Goal: Check status: Check status

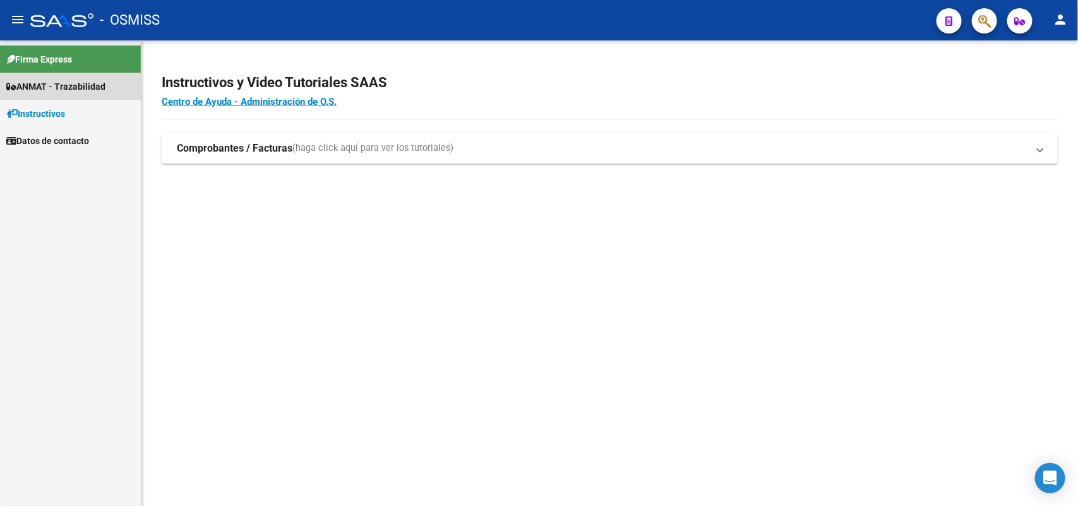
click at [73, 80] on span "ANMAT - Trazabilidad" at bounding box center [55, 87] width 99 height 14
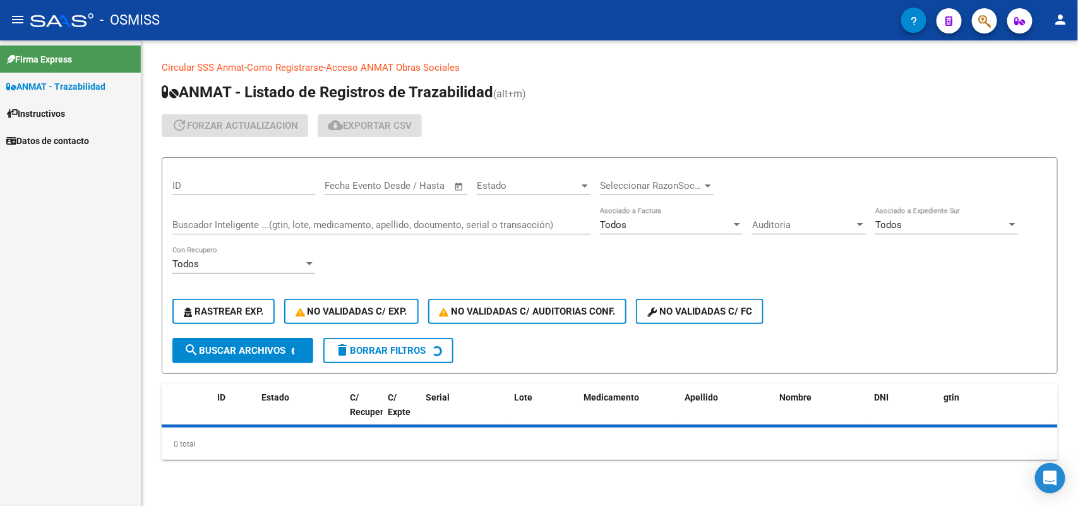
click at [215, 224] on input "Buscador Inteligente ...(gtin, lote, medicamento, apellido, documento, serial o…" at bounding box center [381, 224] width 418 height 11
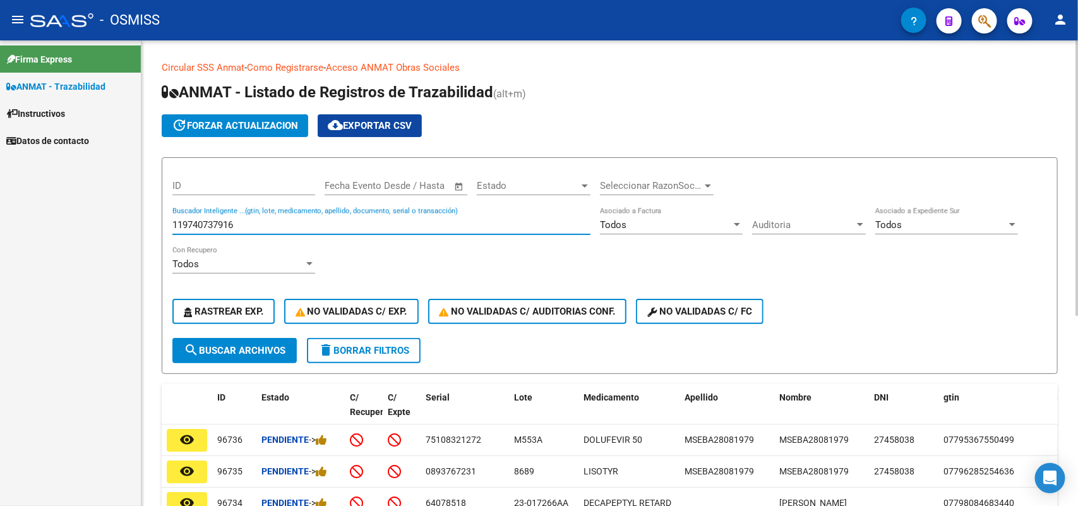
type input "119740737916"
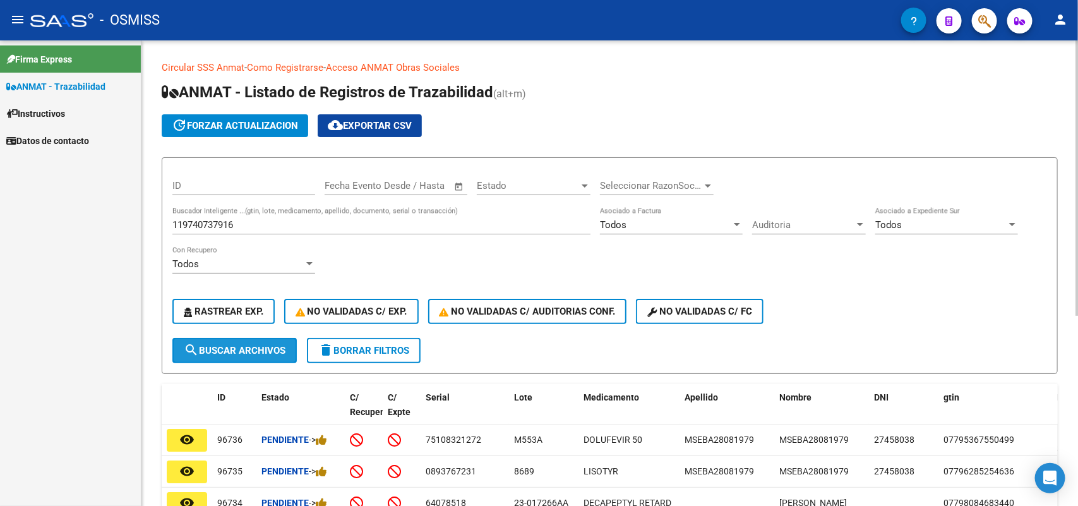
click at [234, 346] on span "search Buscar Archivos" at bounding box center [235, 350] width 102 height 11
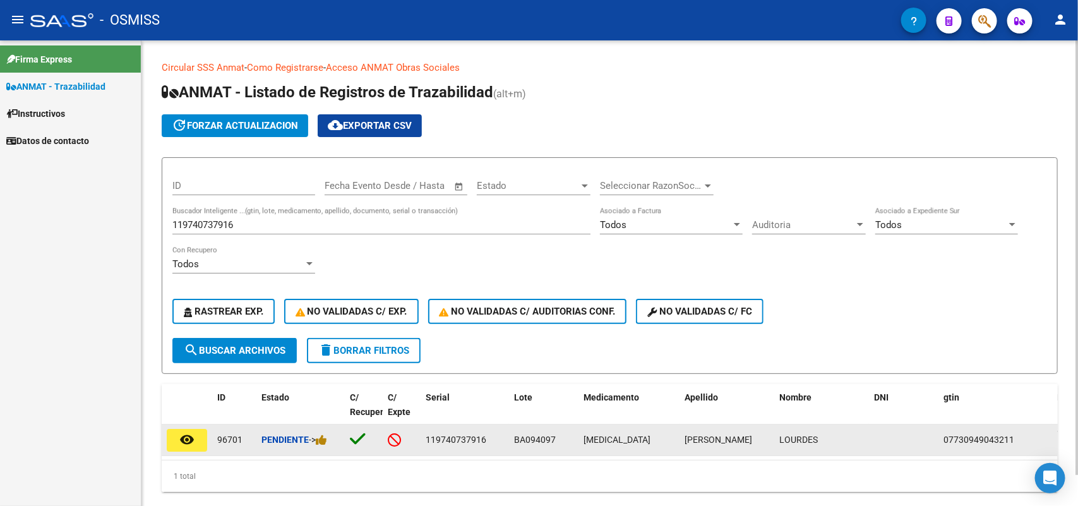
click at [196, 435] on button "remove_red_eye" at bounding box center [187, 440] width 40 height 23
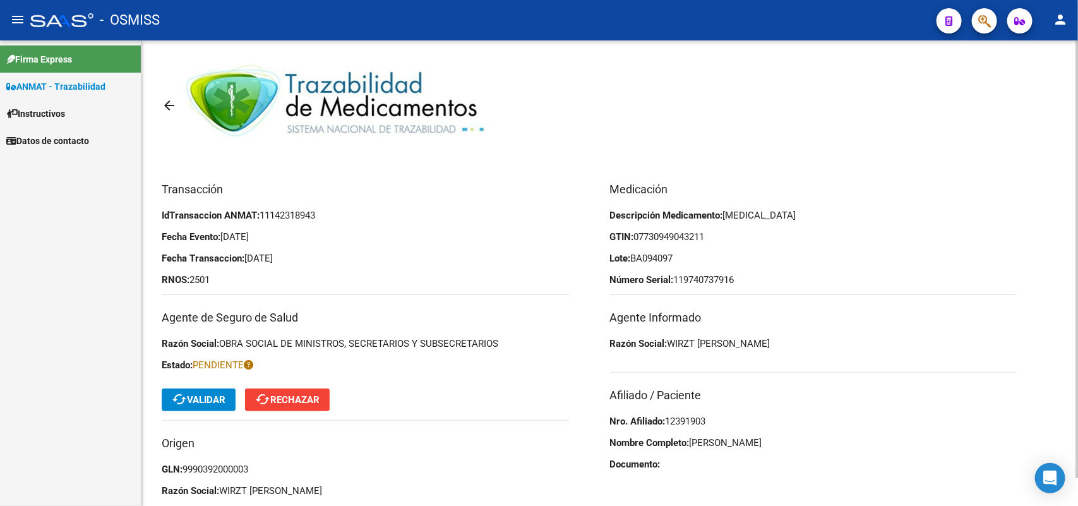
click at [208, 394] on span "cached Validar" at bounding box center [199, 399] width 54 height 11
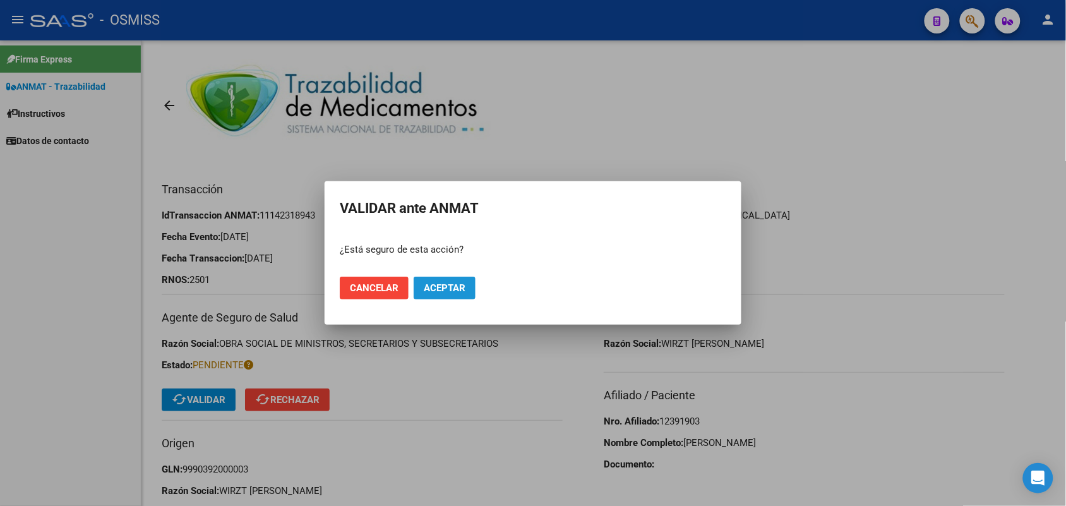
click at [433, 289] on span "Aceptar" at bounding box center [445, 287] width 42 height 11
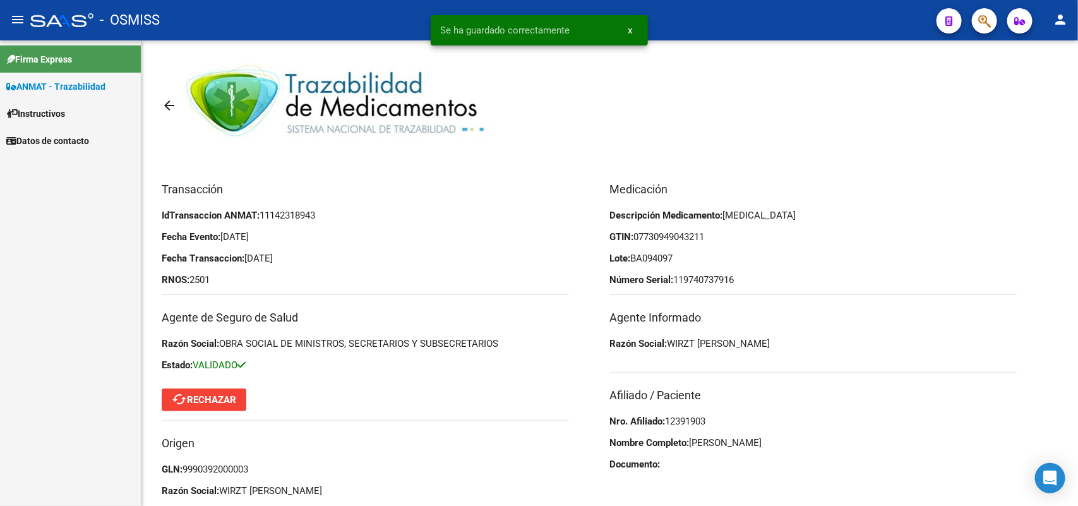
click at [51, 80] on span "ANMAT - Trazabilidad" at bounding box center [55, 87] width 99 height 14
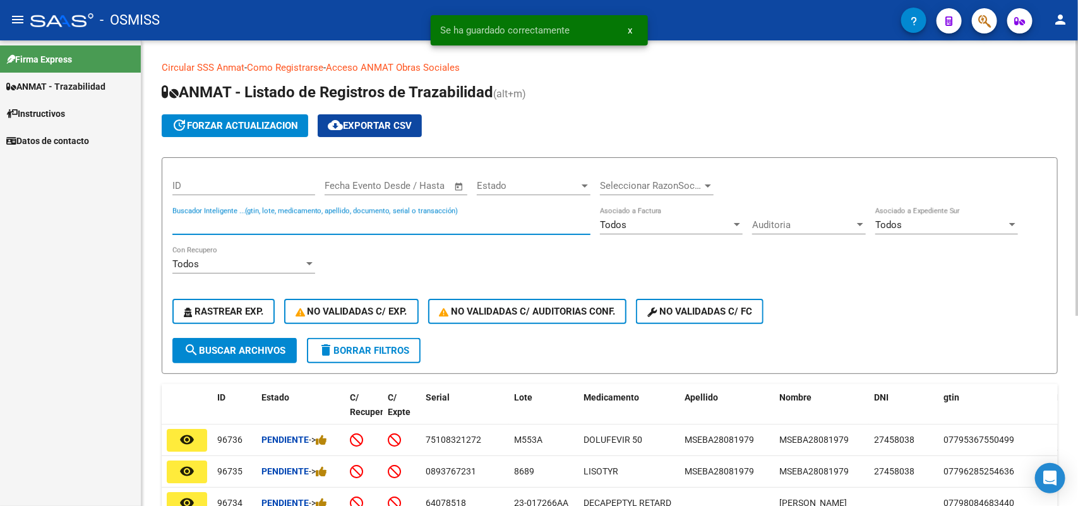
click at [217, 219] on input "Buscador Inteligente ...(gtin, lote, medicamento, apellido, documento, serial o…" at bounding box center [381, 224] width 418 height 11
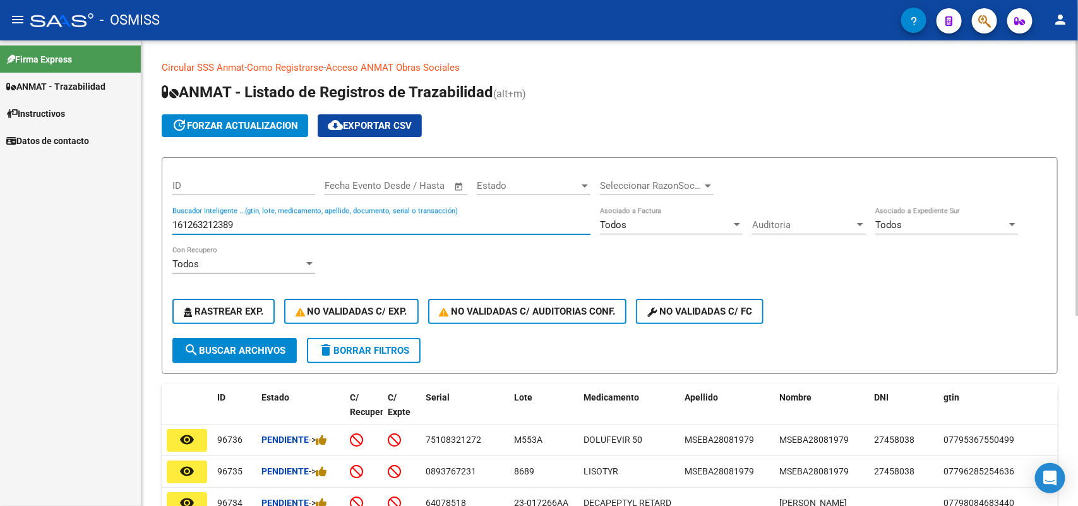
type input "161263212389"
click at [229, 345] on span "search Buscar Archivos" at bounding box center [235, 350] width 102 height 11
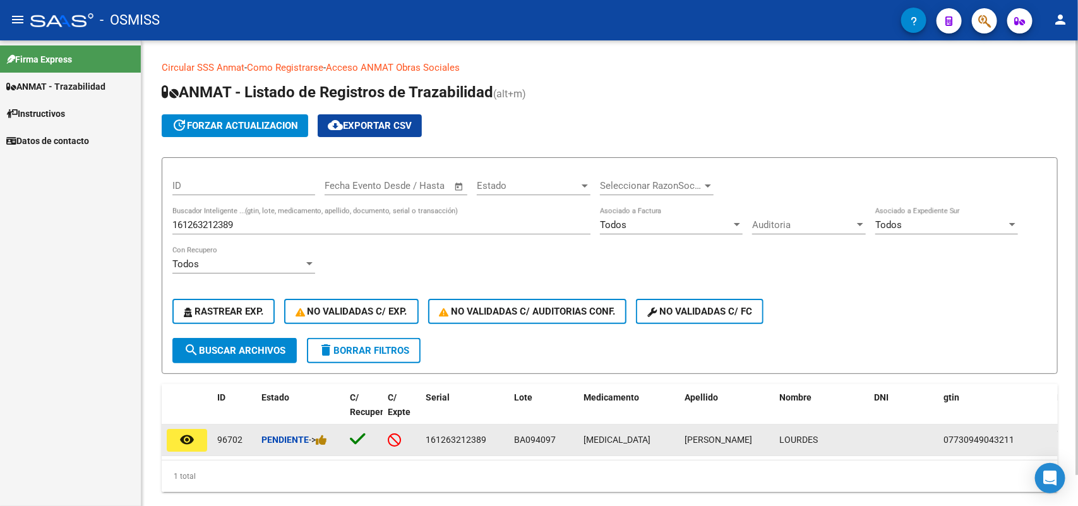
click at [186, 433] on mat-icon "remove_red_eye" at bounding box center [186, 439] width 15 height 15
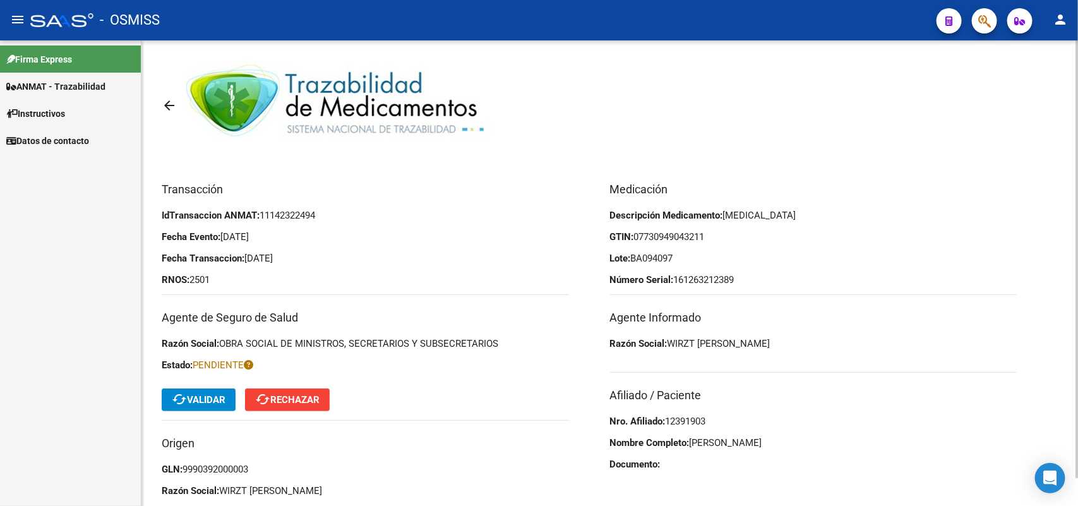
click at [201, 399] on span "cached Validar" at bounding box center [199, 399] width 54 height 11
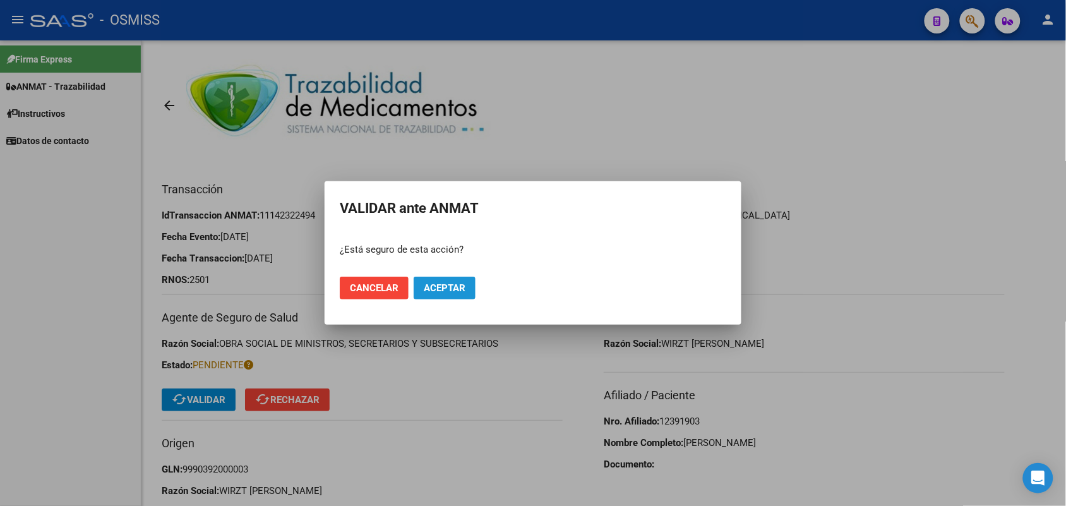
click at [436, 291] on span "Aceptar" at bounding box center [445, 287] width 42 height 11
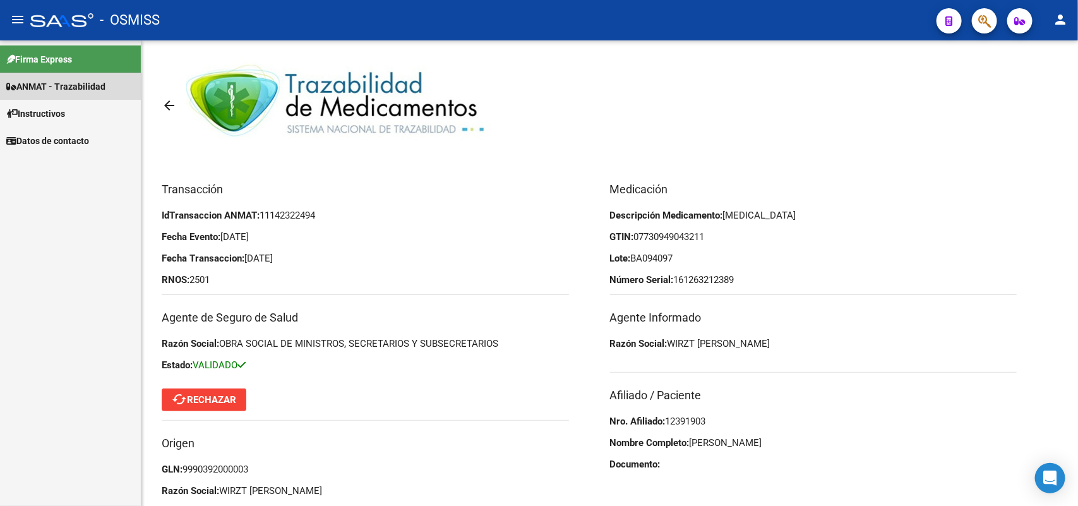
click at [68, 83] on span "ANMAT - Trazabilidad" at bounding box center [55, 87] width 99 height 14
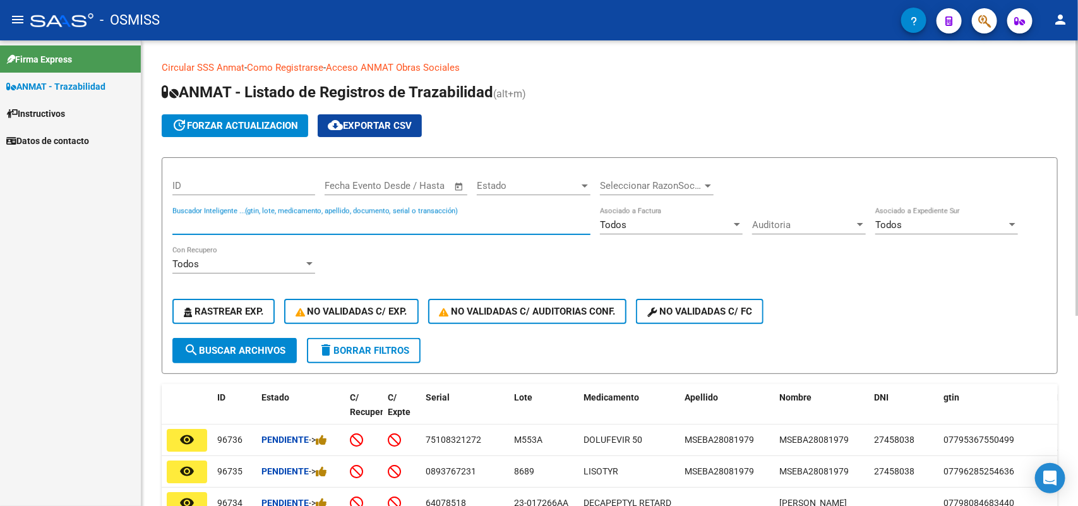
click at [231, 225] on input "Buscador Inteligente ...(gtin, lote, medicamento, apellido, documento, serial o…" at bounding box center [381, 224] width 418 height 11
type input "541014868195"
click at [218, 351] on span "search Buscar Archivos" at bounding box center [235, 350] width 102 height 11
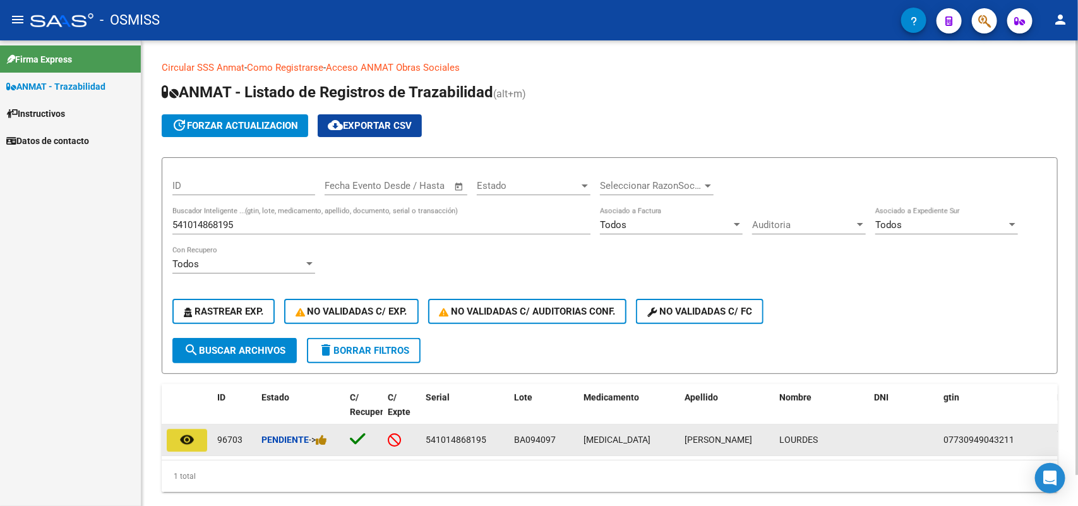
click at [191, 441] on mat-icon "remove_red_eye" at bounding box center [186, 439] width 15 height 15
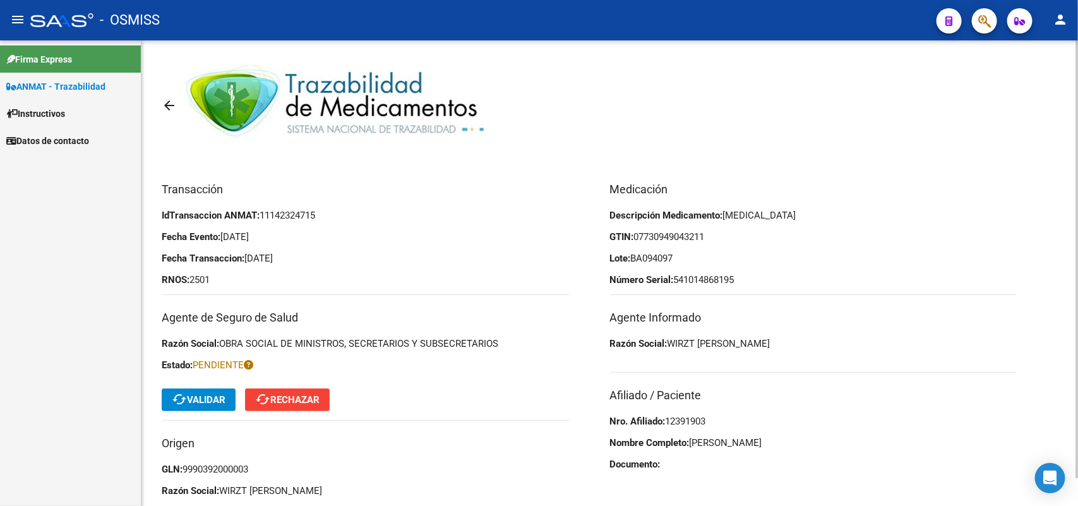
click at [203, 395] on span "cached Validar" at bounding box center [199, 399] width 54 height 11
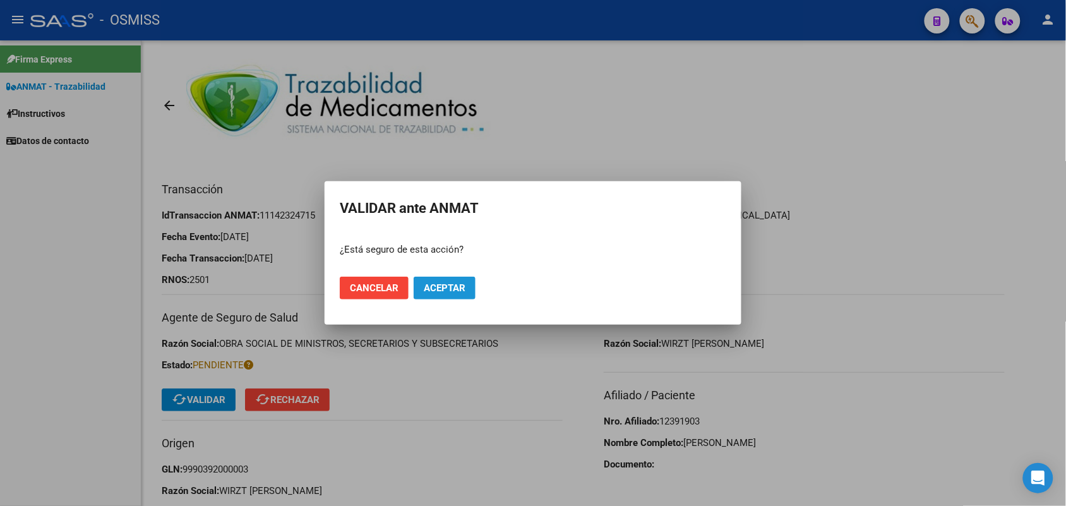
click at [450, 289] on span "Aceptar" at bounding box center [445, 287] width 42 height 11
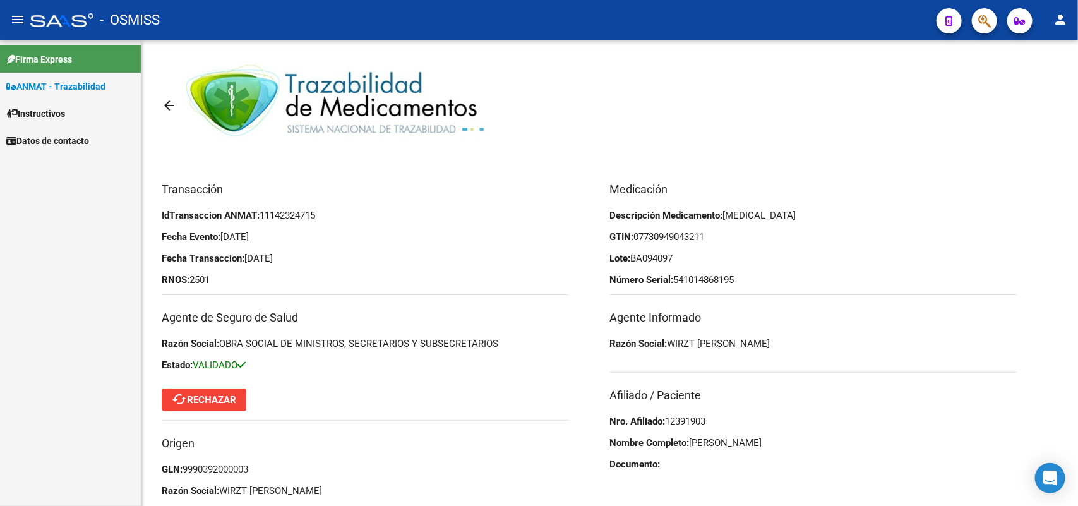
click at [57, 87] on span "ANMAT - Trazabilidad" at bounding box center [55, 87] width 99 height 14
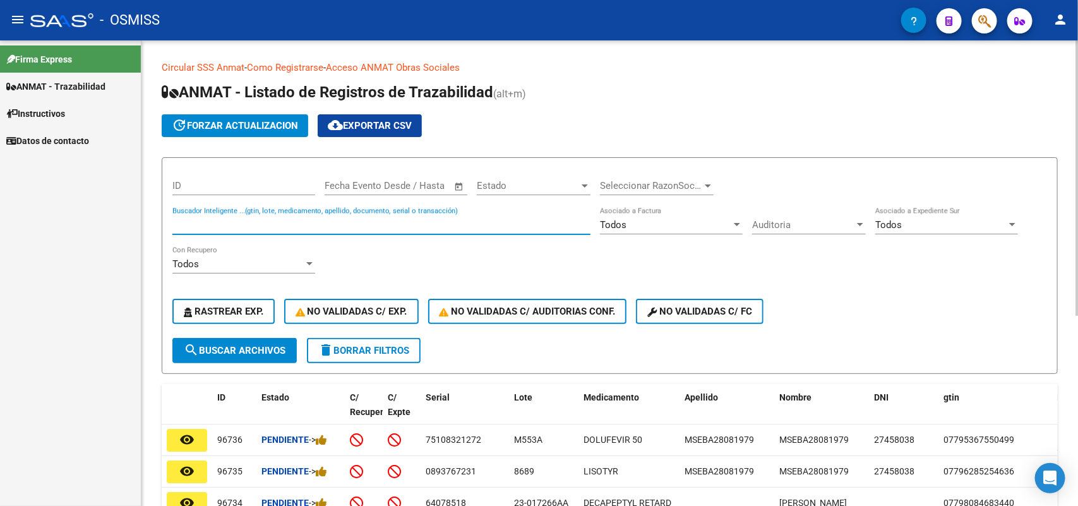
click at [222, 220] on input "Buscador Inteligente ...(gtin, lote, medicamento, apellido, documento, serial o…" at bounding box center [381, 224] width 418 height 11
type input "138468992295"
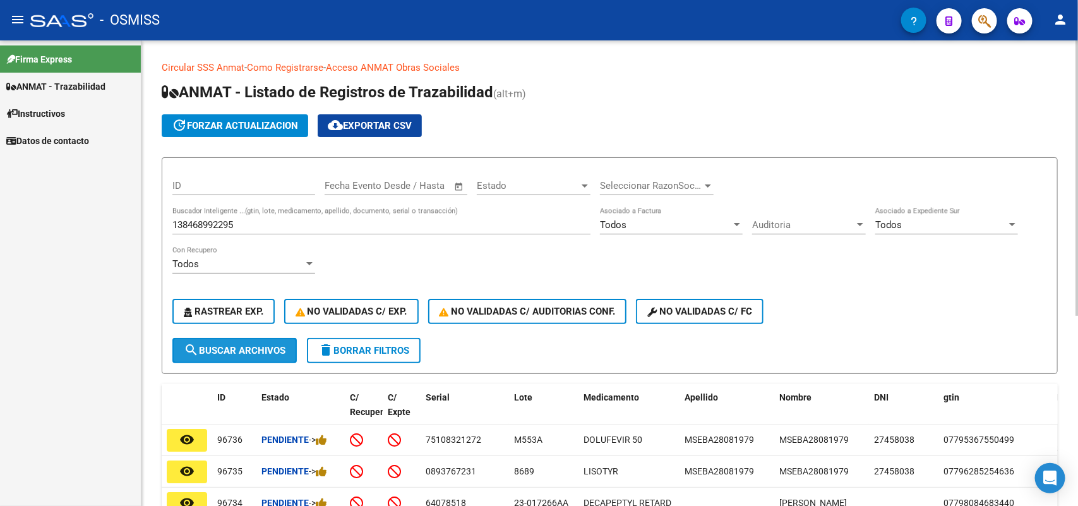
click at [242, 349] on span "search Buscar Archivos" at bounding box center [235, 350] width 102 height 11
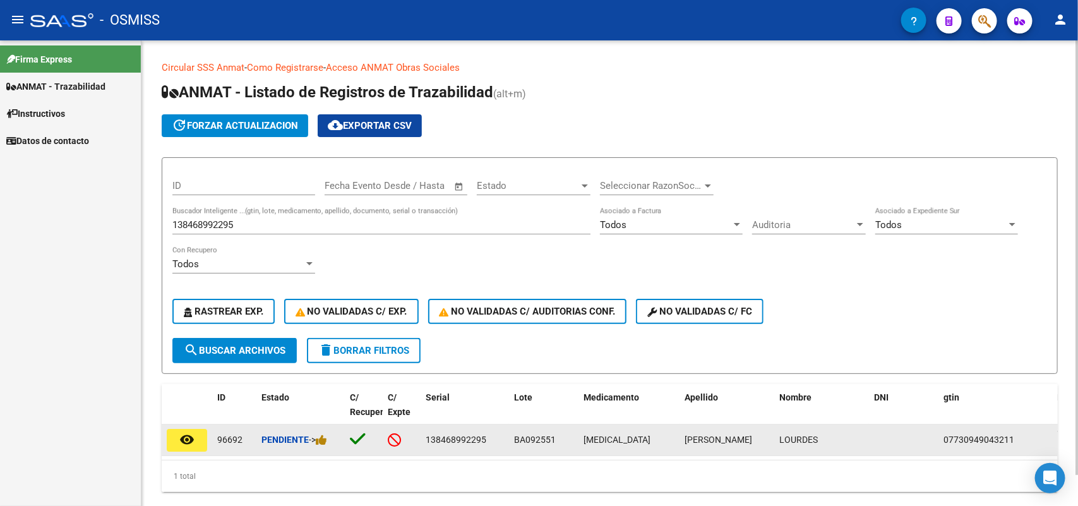
click at [181, 436] on mat-icon "remove_red_eye" at bounding box center [186, 439] width 15 height 15
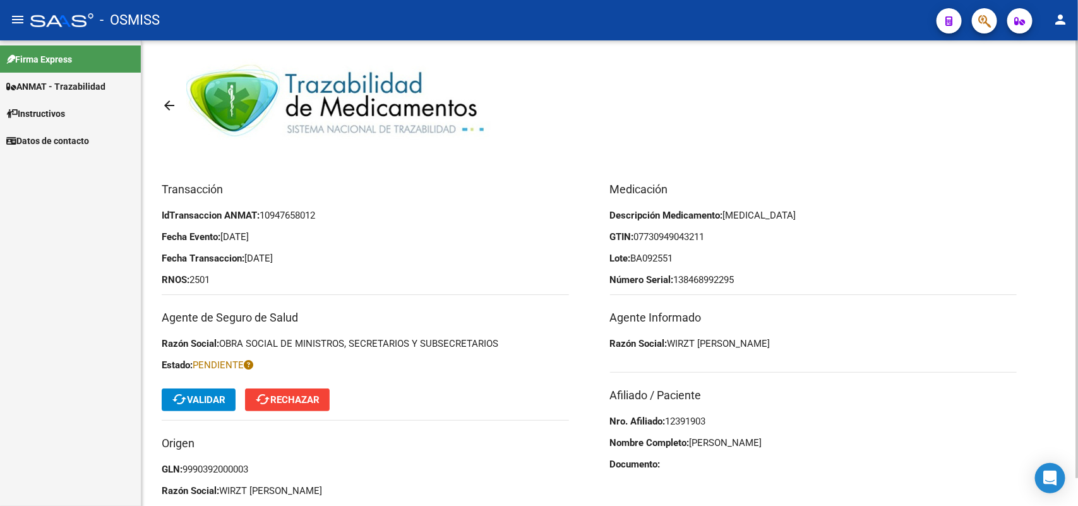
click at [204, 401] on span "cached Validar" at bounding box center [199, 399] width 54 height 11
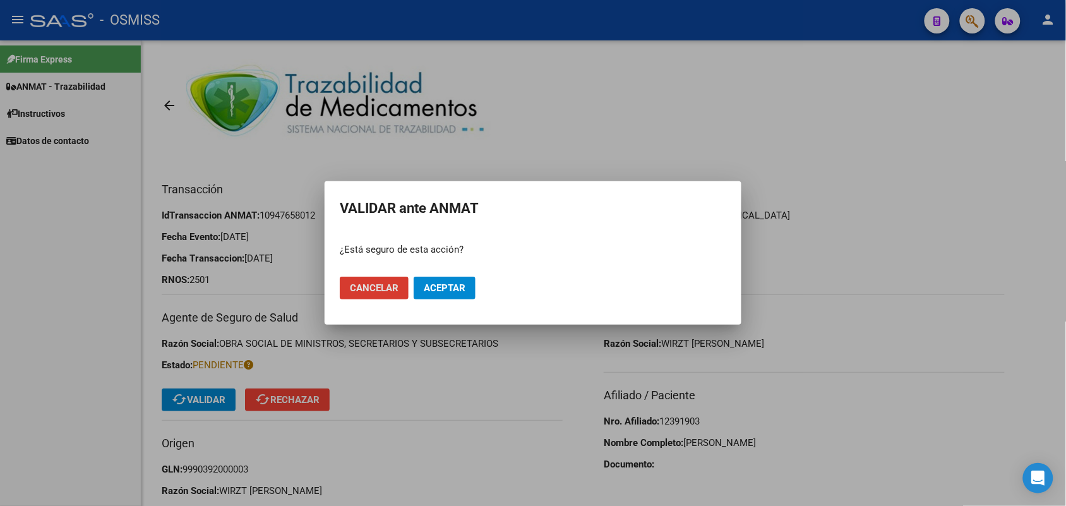
click at [439, 286] on span "Aceptar" at bounding box center [445, 287] width 42 height 11
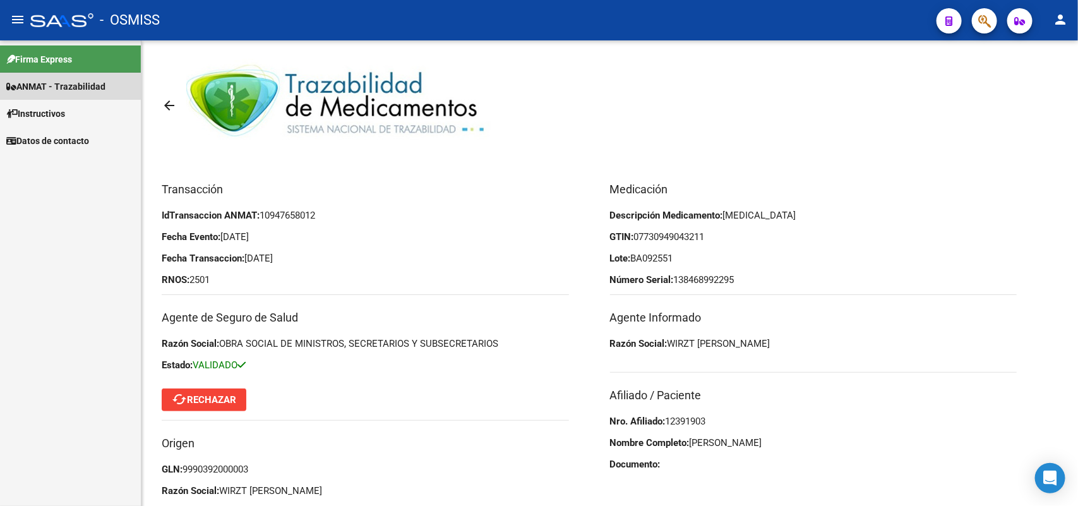
click at [61, 82] on span "ANMAT - Trazabilidad" at bounding box center [55, 87] width 99 height 14
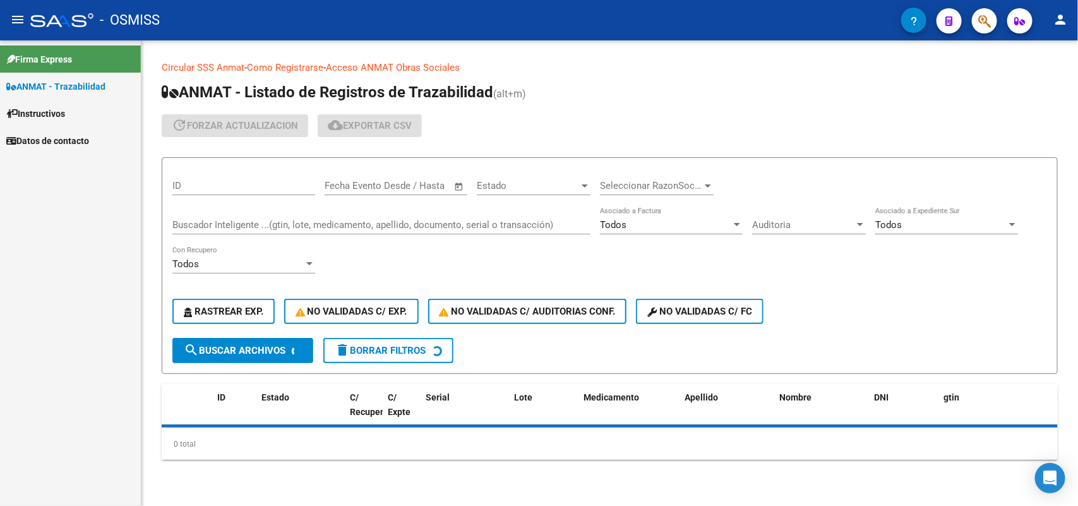
click at [244, 225] on input "Buscador Inteligente ...(gtin, lote, medicamento, apellido, documento, serial o…" at bounding box center [381, 224] width 418 height 11
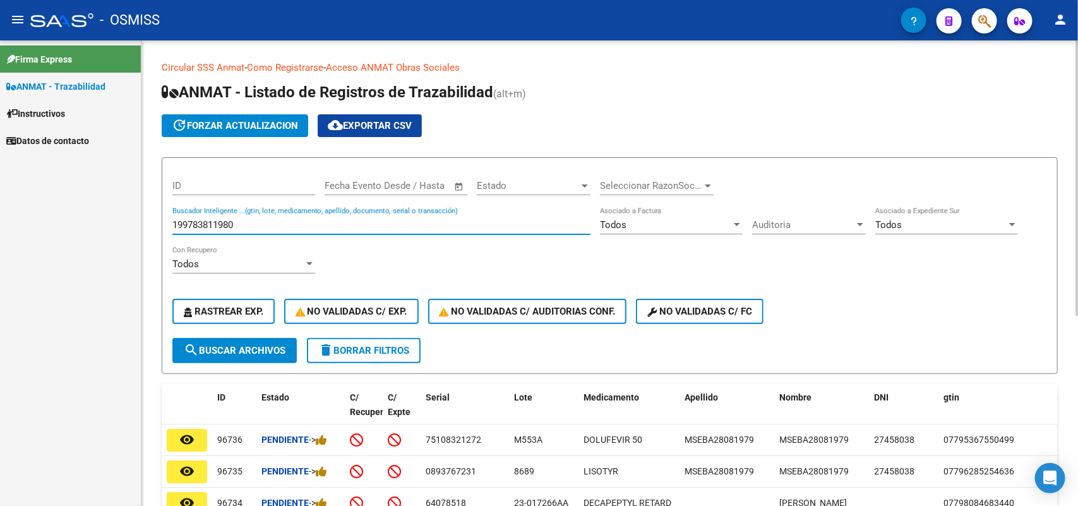
type input "199783811980"
click at [231, 352] on span "search Buscar Archivos" at bounding box center [235, 350] width 102 height 11
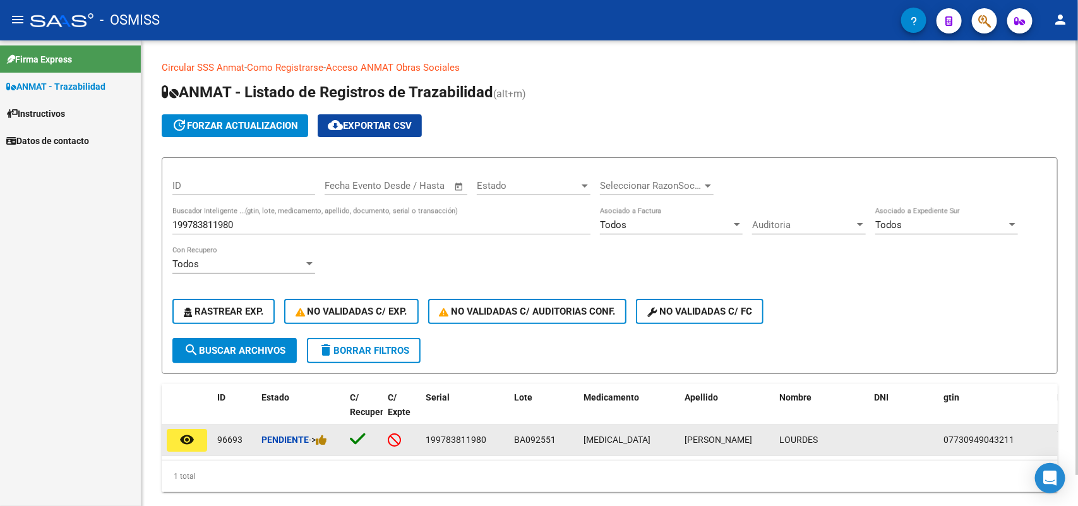
click at [191, 435] on mat-icon "remove_red_eye" at bounding box center [186, 439] width 15 height 15
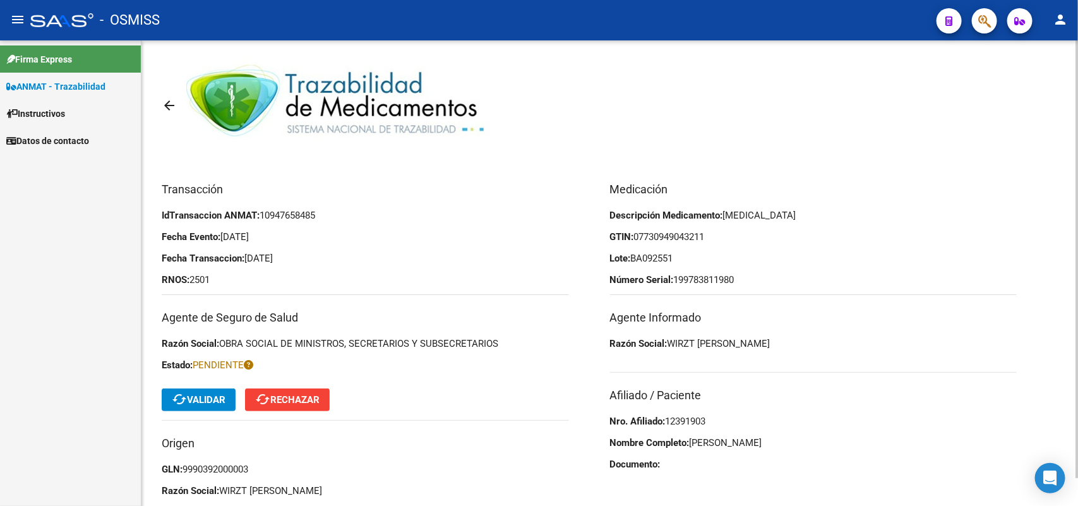
click at [220, 400] on span "cached Validar" at bounding box center [199, 399] width 54 height 11
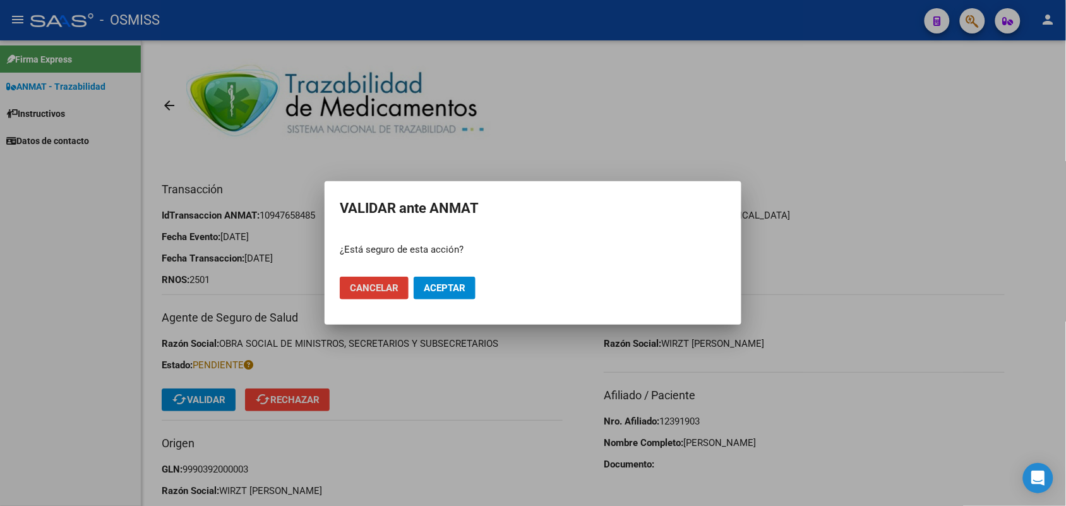
click at [443, 291] on span "Aceptar" at bounding box center [445, 287] width 42 height 11
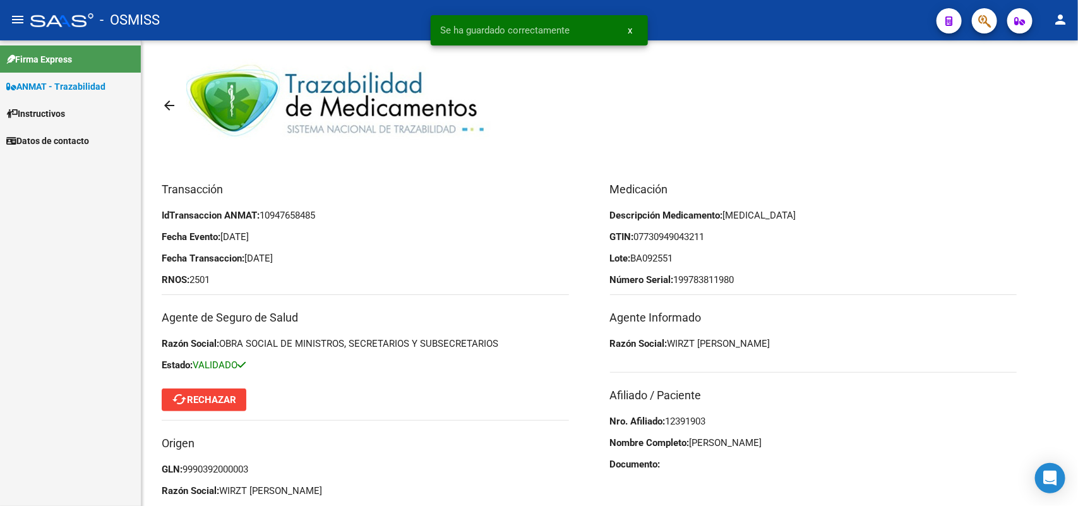
click at [80, 81] on span "ANMAT - Trazabilidad" at bounding box center [55, 87] width 99 height 14
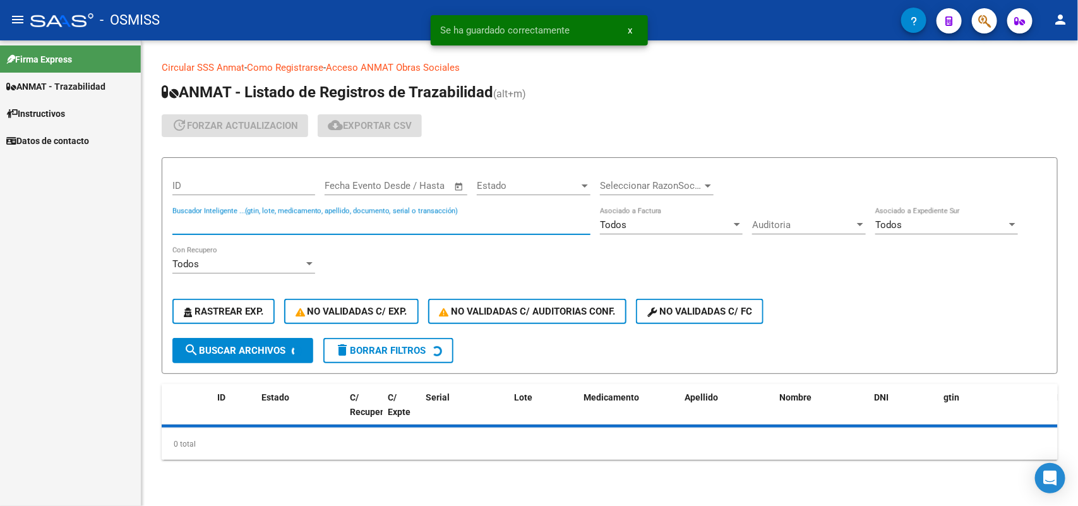
click at [193, 219] on input "Buscador Inteligente ...(gtin, lote, medicamento, apellido, documento, serial o…" at bounding box center [381, 224] width 418 height 11
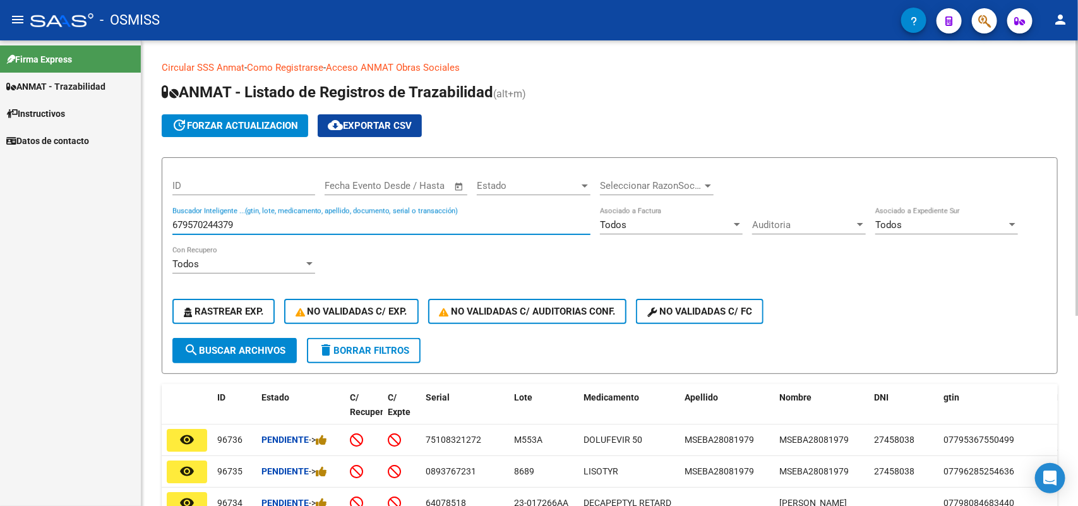
type input "679570244379"
click at [232, 349] on span "search Buscar Archivos" at bounding box center [235, 350] width 102 height 11
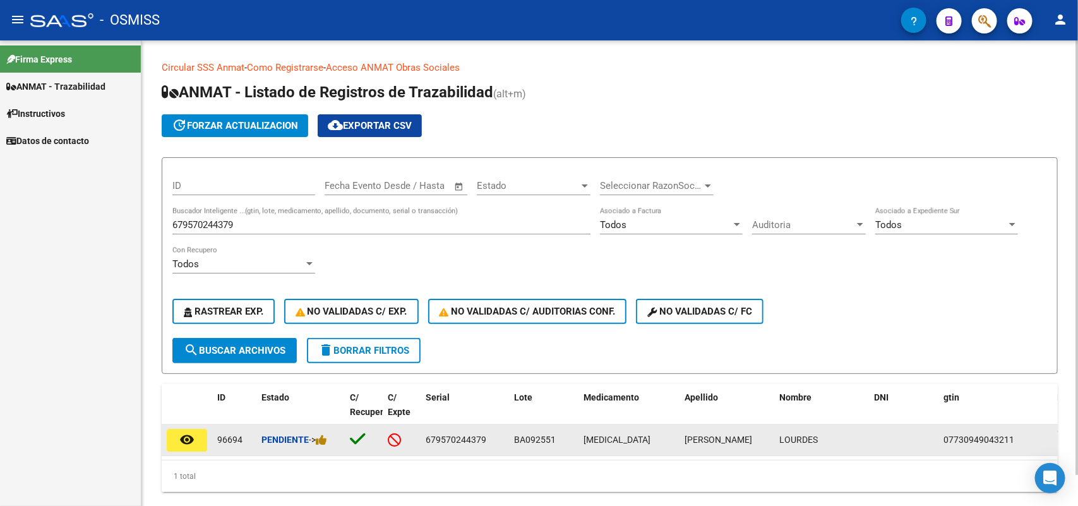
click at [190, 433] on mat-icon "remove_red_eye" at bounding box center [186, 439] width 15 height 15
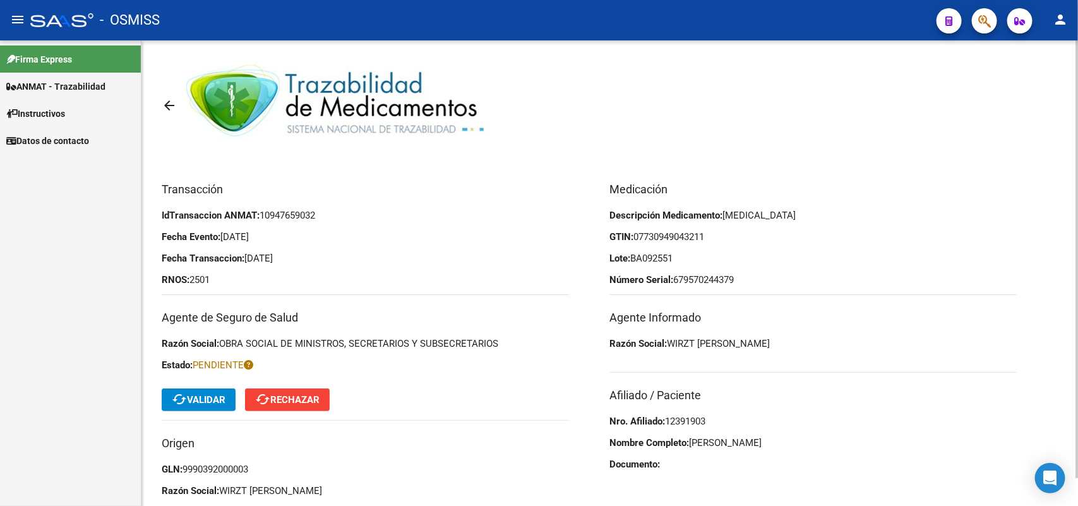
click at [199, 399] on span "cached Validar" at bounding box center [199, 399] width 54 height 11
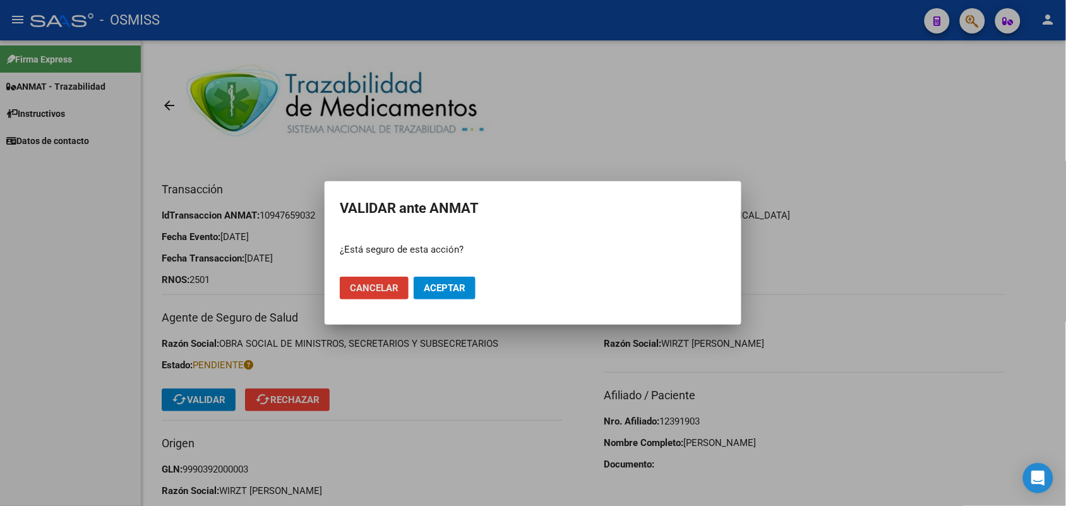
click at [437, 288] on span "Aceptar" at bounding box center [445, 287] width 42 height 11
